Goal: Check status: Check status

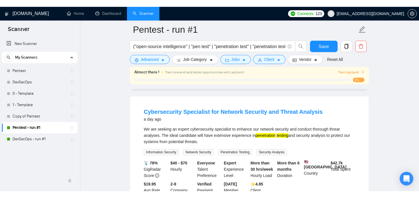
scroll to position [47, 0]
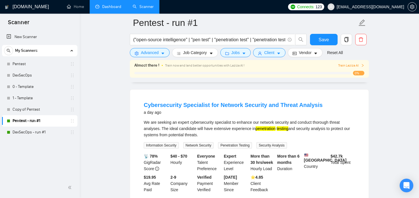
click at [105, 9] on link "Dashboard" at bounding box center [108, 6] width 26 height 5
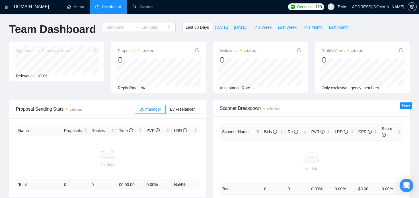
type input "[DATE]"
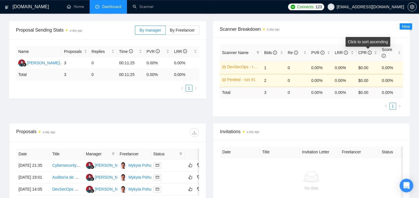
scroll to position [79, 0]
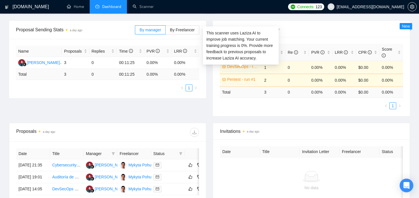
click at [248, 67] on link "DevSecOps - run #1" at bounding box center [242, 66] width 31 height 6
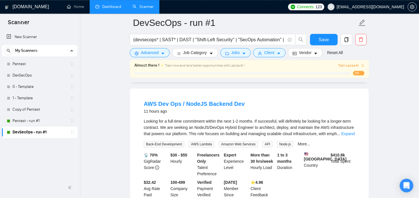
scroll to position [178, 0]
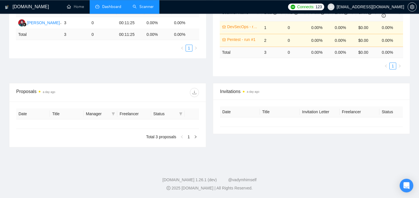
type input "[DATE]"
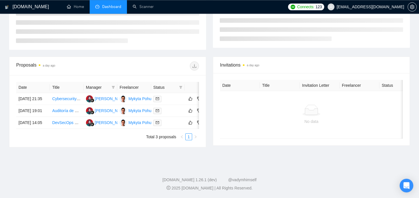
scroll to position [79, 0]
